Goal: Complete application form

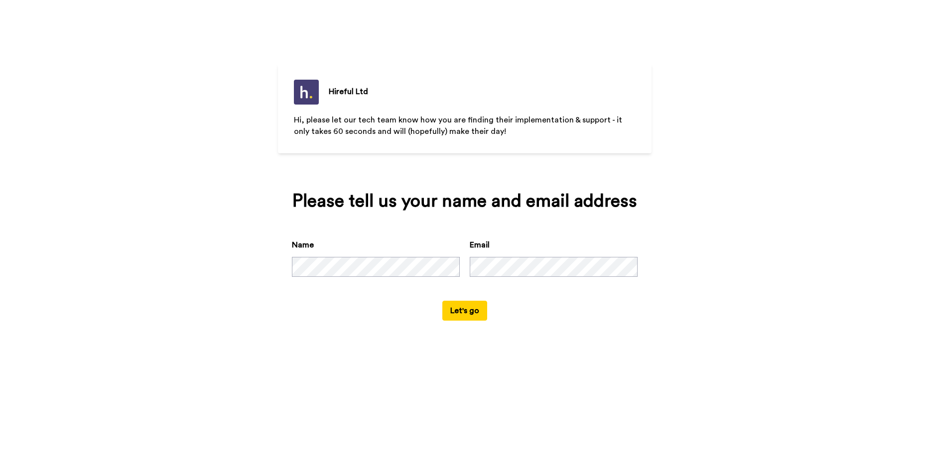
click at [454, 311] on button "Let's go" at bounding box center [464, 311] width 45 height 20
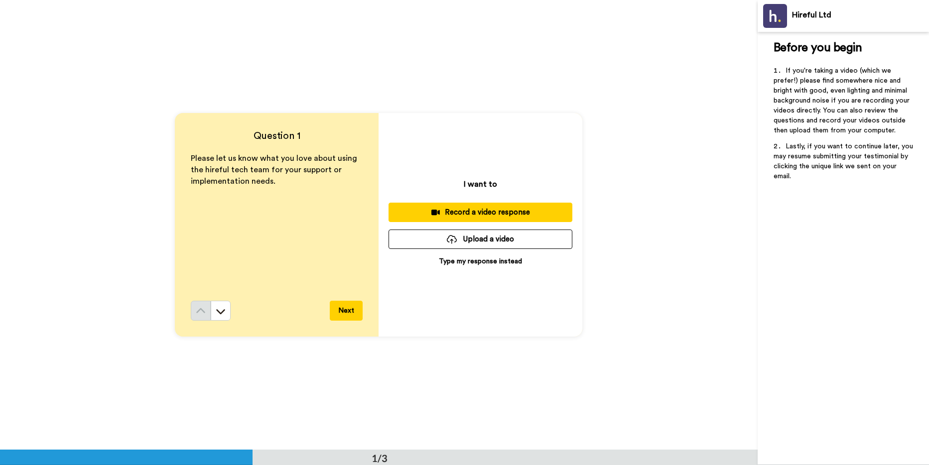
click at [463, 260] on p "Type my response instead" at bounding box center [480, 261] width 83 height 10
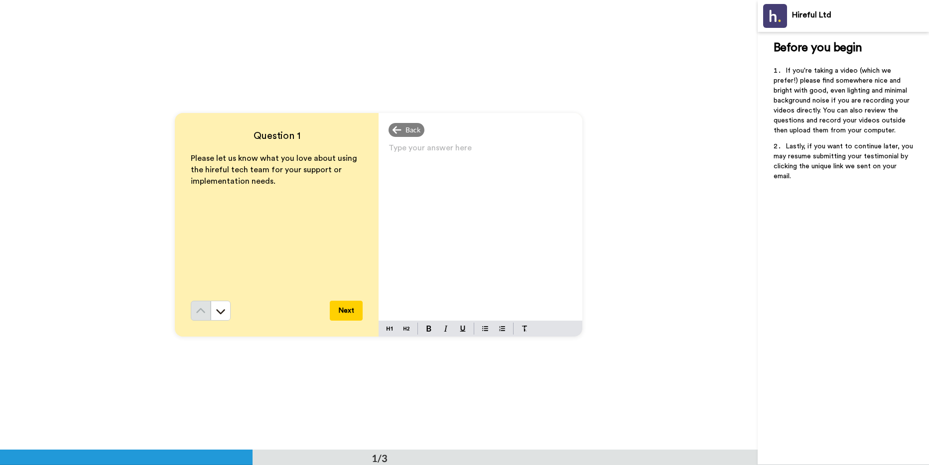
click at [435, 227] on div "Type your answer here ﻿" at bounding box center [480, 231] width 204 height 180
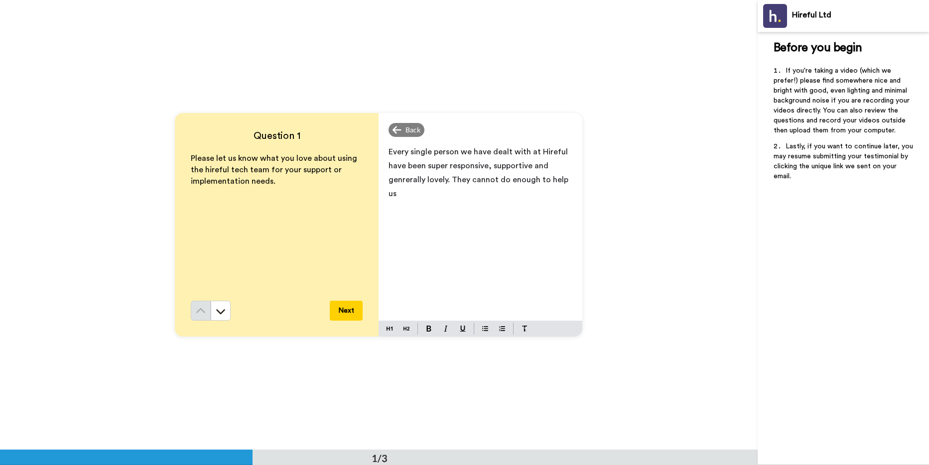
drag, startPoint x: 407, startPoint y: 181, endPoint x: 419, endPoint y: 206, distance: 27.4
click at [407, 182] on span "Every single person we have dealt with at Hireful have been super responsive, s…" at bounding box center [479, 173] width 182 height 50
click at [572, 180] on div "Every single person we have dealt with at Hireful have been super responsive, s…" at bounding box center [480, 231] width 204 height 180
click at [345, 309] on button "Next" at bounding box center [346, 311] width 33 height 20
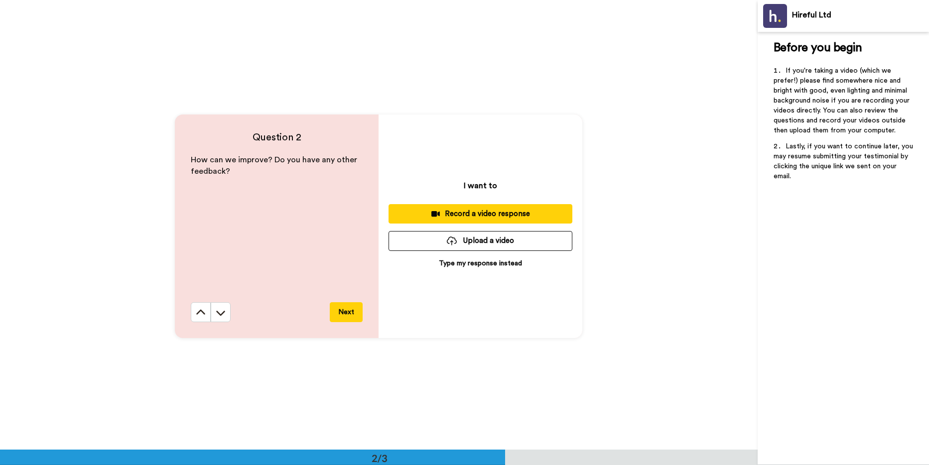
scroll to position [450, 0]
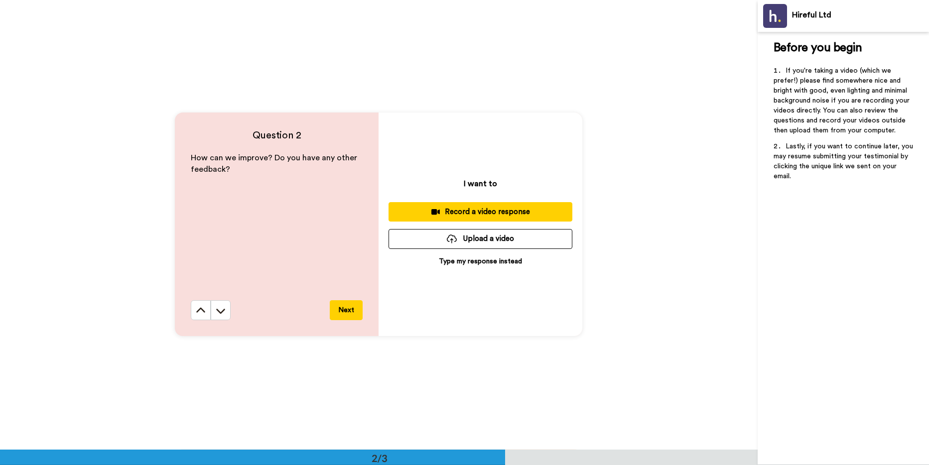
click at [495, 263] on p "Type my response instead" at bounding box center [480, 261] width 83 height 10
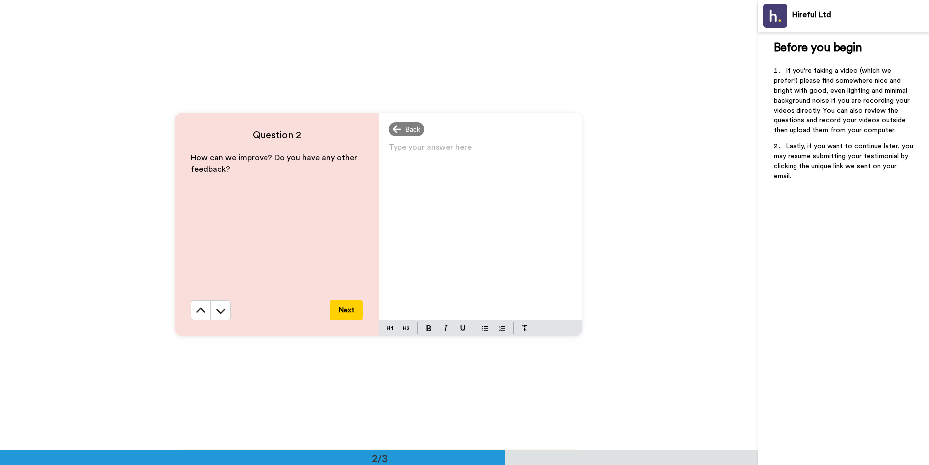
click at [489, 262] on div "Type your answer here ﻿" at bounding box center [480, 230] width 204 height 180
click at [338, 308] on button "Next" at bounding box center [346, 310] width 33 height 20
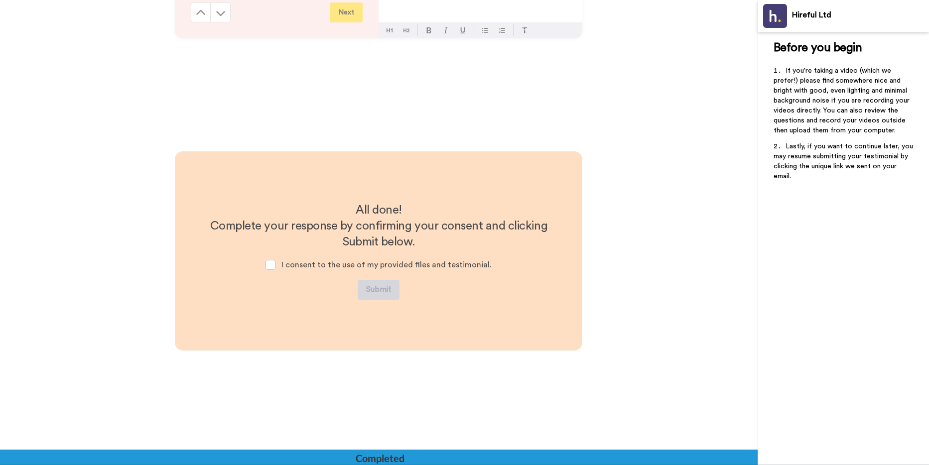
scroll to position [774, 0]
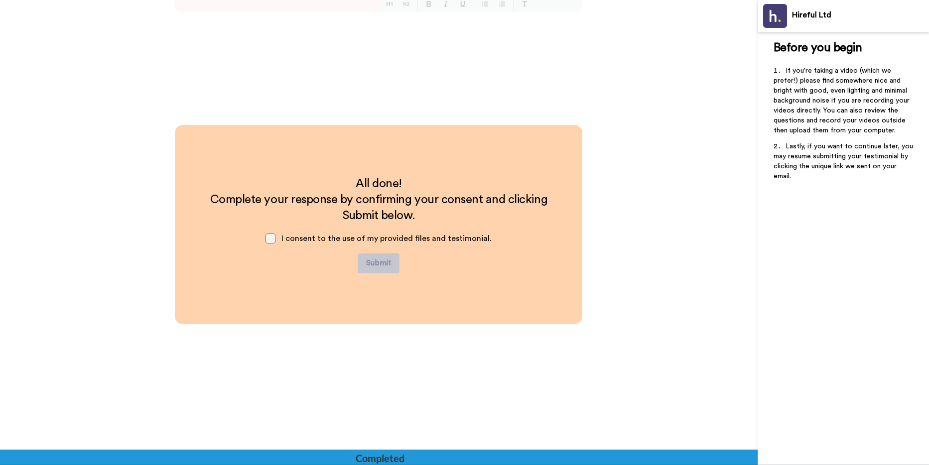
click at [275, 241] on span at bounding box center [270, 239] width 10 height 10
click at [374, 265] on button "Submit" at bounding box center [378, 263] width 42 height 20
